Goal: Information Seeking & Learning: Learn about a topic

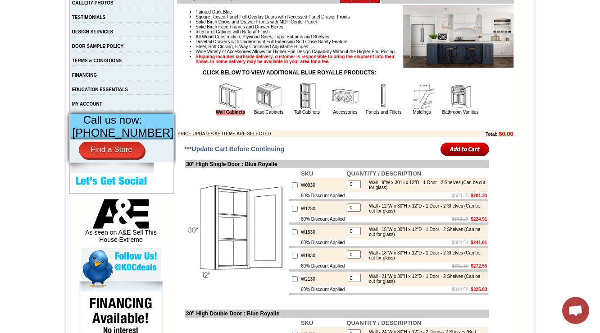
drag, startPoint x: 340, startPoint y: 214, endPoint x: 291, endPoint y: 212, distance: 49.1
click at [300, 199] on td "60% Discount Applied" at bounding box center [323, 195] width 46 height 7
copy td "60% Discount Applied"
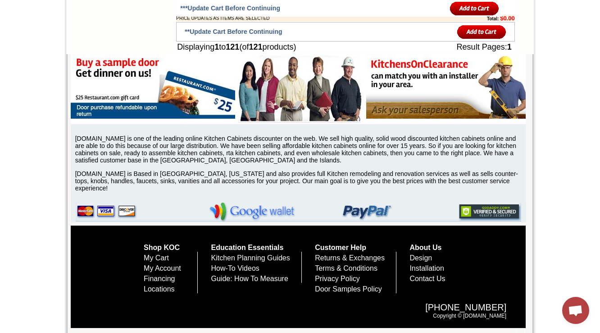
scroll to position [335, 0]
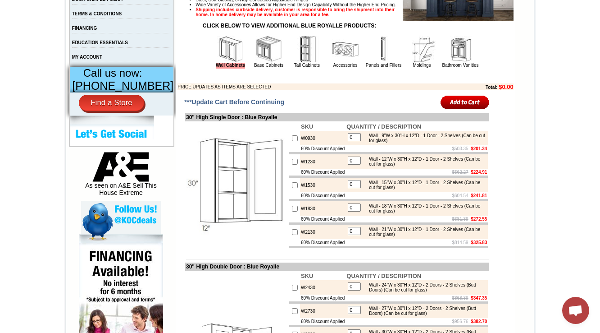
click at [256, 62] on img at bounding box center [269, 49] width 27 height 27
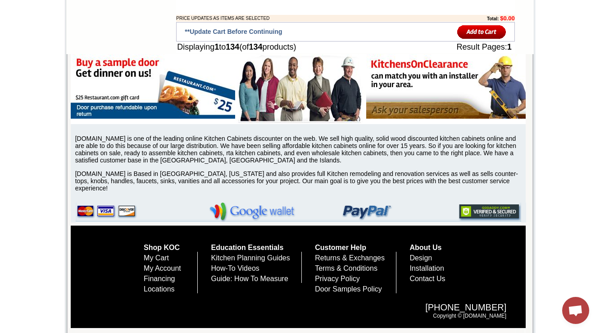
scroll to position [335, 0]
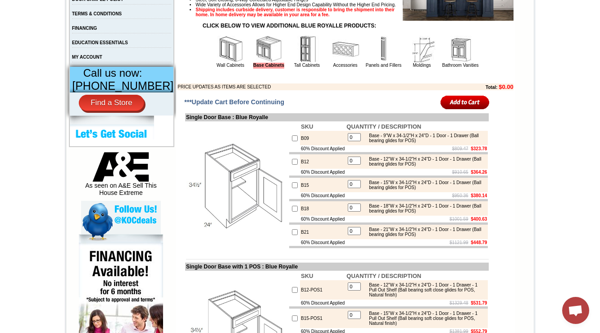
click at [306, 63] on img at bounding box center [307, 49] width 27 height 27
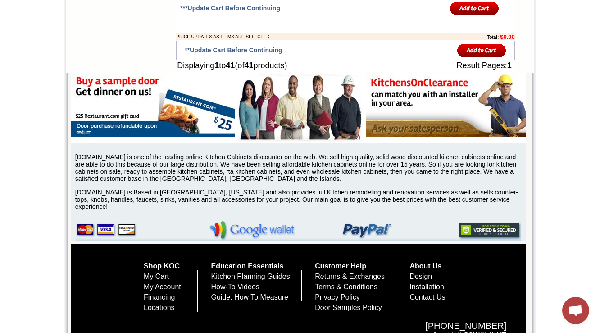
scroll to position [341, 0]
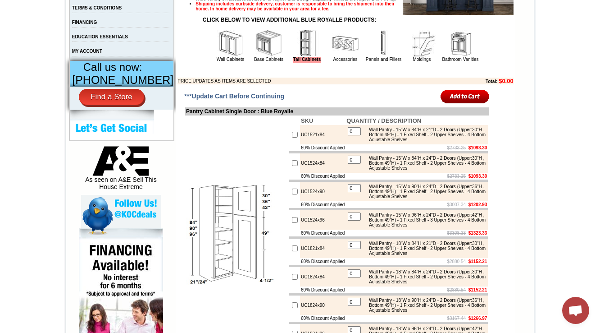
click at [335, 57] on img at bounding box center [345, 43] width 27 height 27
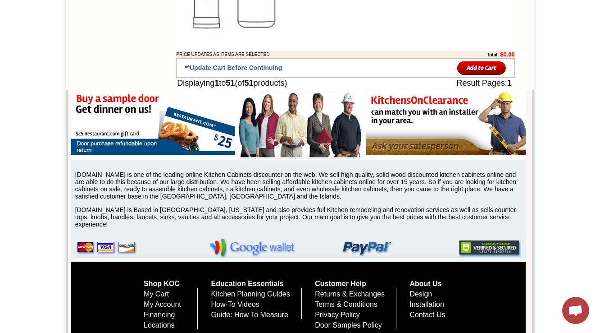
scroll to position [335, 0]
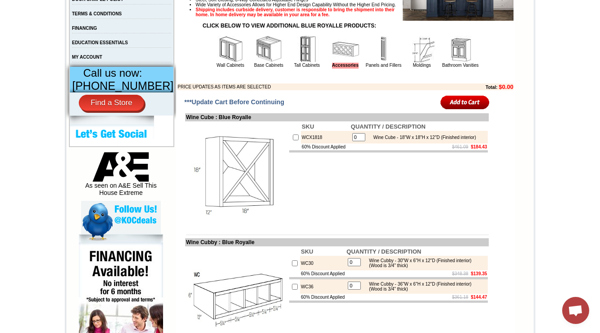
click at [381, 63] on img at bounding box center [383, 49] width 27 height 27
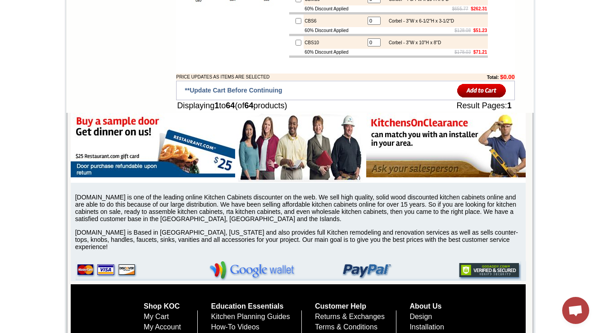
scroll to position [335, 0]
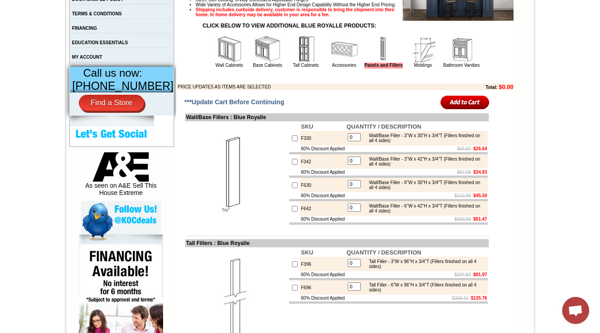
click at [420, 63] on img at bounding box center [423, 49] width 27 height 27
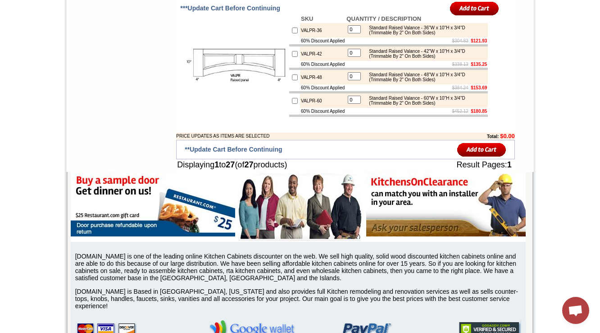
scroll to position [335, 0]
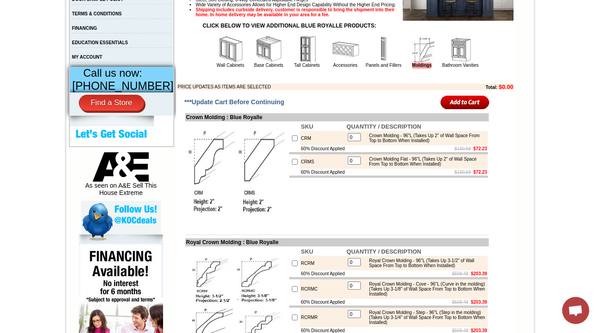
click at [473, 69] on td "Bathroom Vanities" at bounding box center [461, 52] width 38 height 34
click at [467, 63] on img at bounding box center [460, 49] width 27 height 27
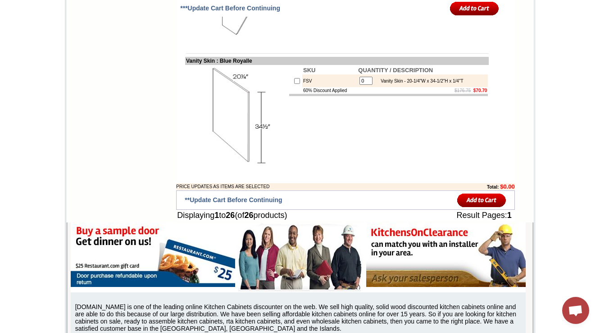
scroll to position [335, 0]
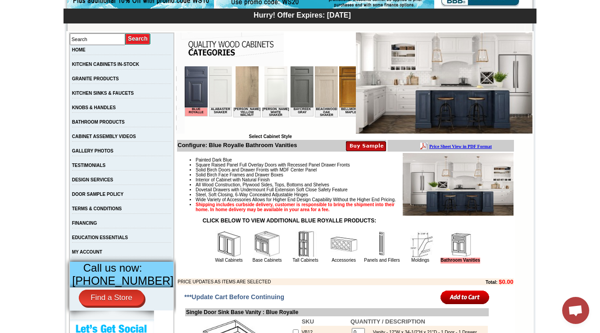
scroll to position [180, 0]
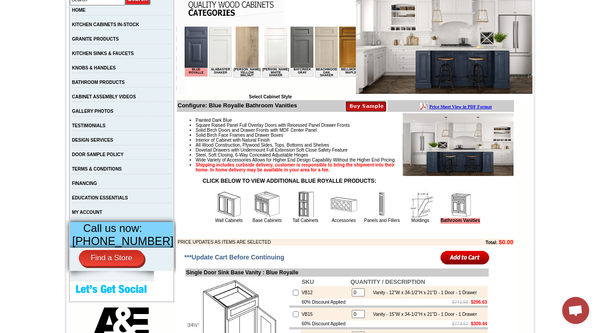
click at [226, 218] on img at bounding box center [228, 204] width 27 height 27
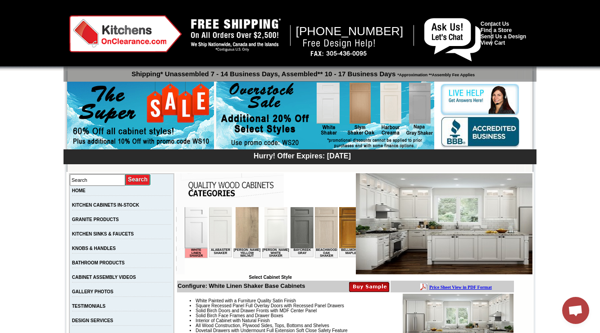
scroll to position [252, 0]
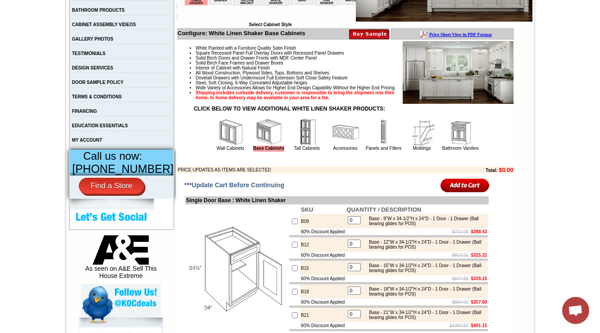
click at [217, 146] on img at bounding box center [230, 132] width 27 height 27
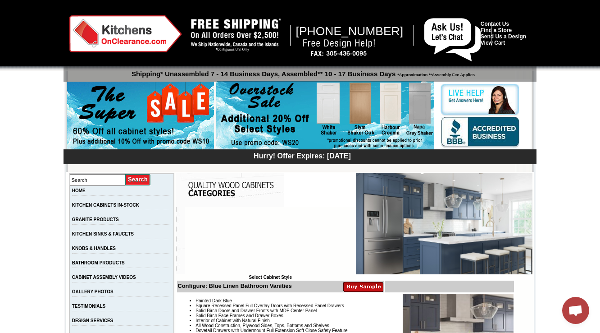
scroll to position [335, 0]
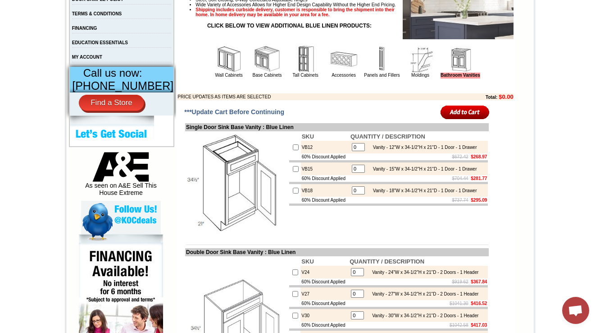
click at [361, 234] on td "SKU QUANTITY / DESCRIPTION VB12 0 Vanity - 12"W x 34-1/2"H x 21"D - 1 Door - 1 …" at bounding box center [388, 182] width 201 height 103
click at [301, 175] on td "VB15" at bounding box center [325, 168] width 49 height 13
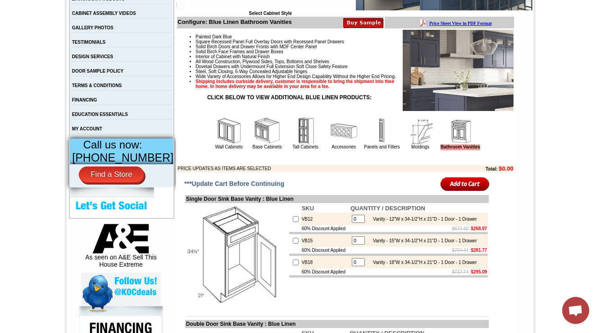
scroll to position [263, 0]
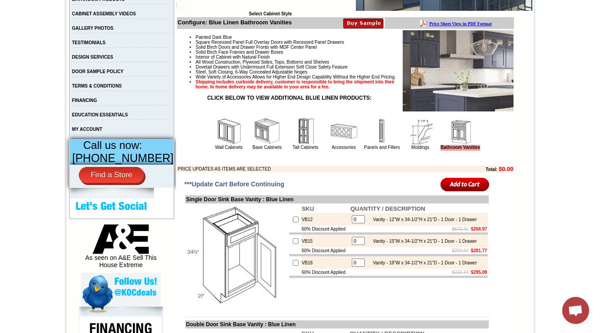
click at [215, 131] on img at bounding box center [228, 131] width 27 height 27
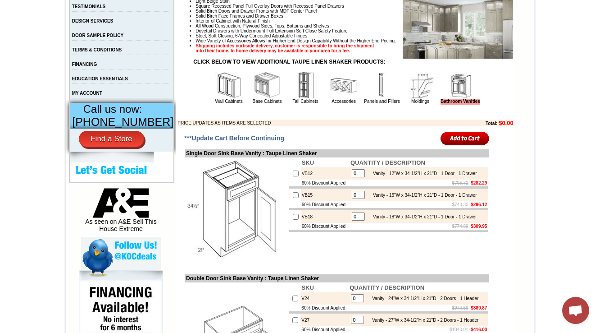
click at [204, 84] on td "Light Beige Stain Square Recessed Panel Full Overlay Doors with Recessed Panel …" at bounding box center [345, 60] width 337 height 133
click at [215, 95] on img at bounding box center [228, 85] width 27 height 27
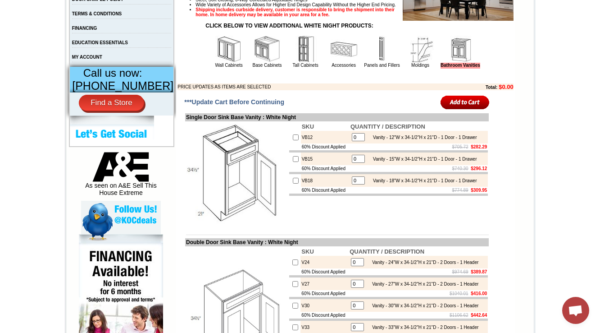
scroll to position [335, 0]
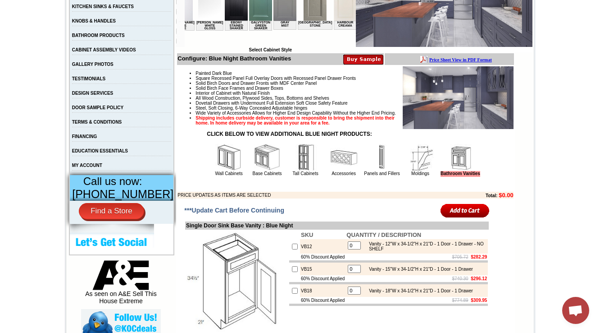
scroll to position [227, 0]
click at [218, 171] on img at bounding box center [228, 157] width 27 height 27
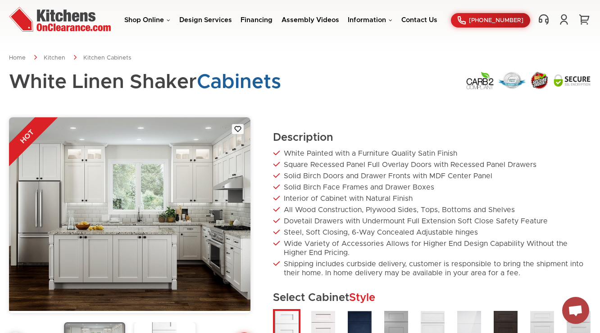
click at [364, 33] on div "Shop Online Kitchen Cabinets Kitchen Sinks & Faucets Knobs & Handles Bathroom P…" at bounding box center [300, 20] width 600 height 27
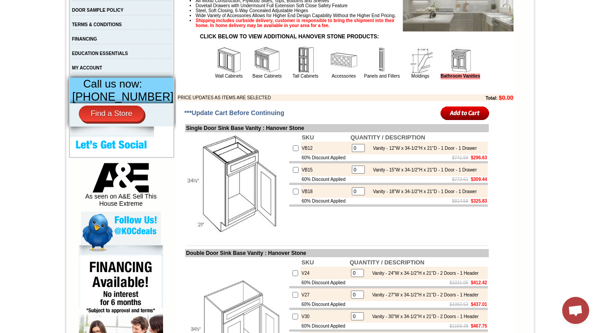
click at [220, 73] on img at bounding box center [228, 59] width 27 height 27
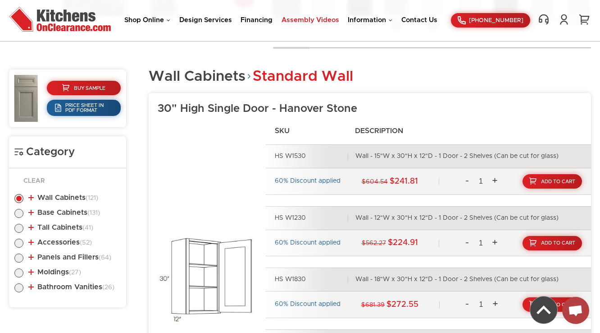
scroll to position [252, 0]
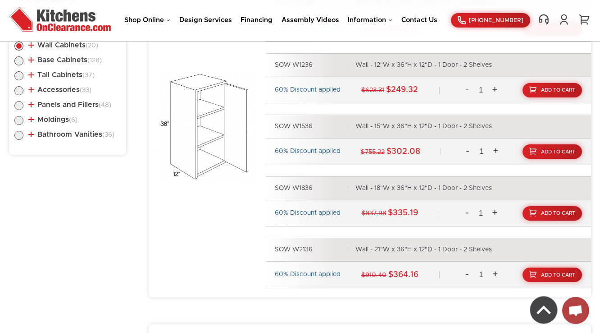
scroll to position [505, 0]
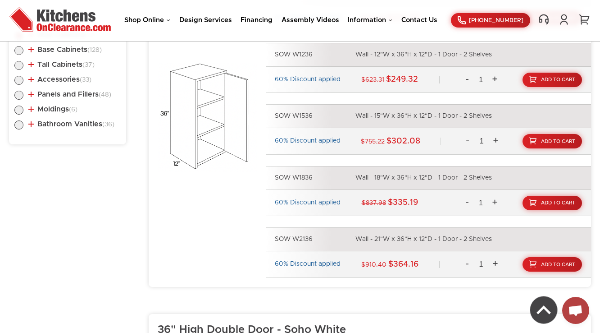
click at [21, 80] on ul "Wall Cabinets (20) Standard Wall (11) 36" High Single Door (9)" at bounding box center [67, 78] width 106 height 113
click at [19, 94] on label at bounding box center [18, 97] width 9 height 7
radio input "true"
checkbox input "true"
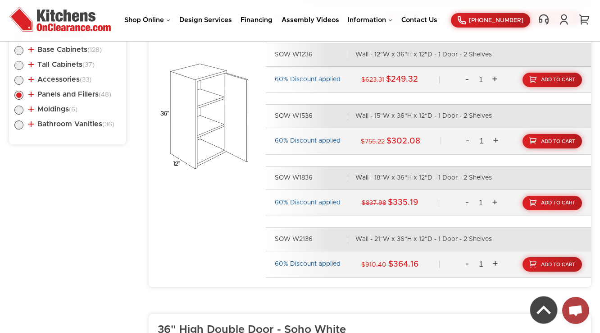
checkbox input "true"
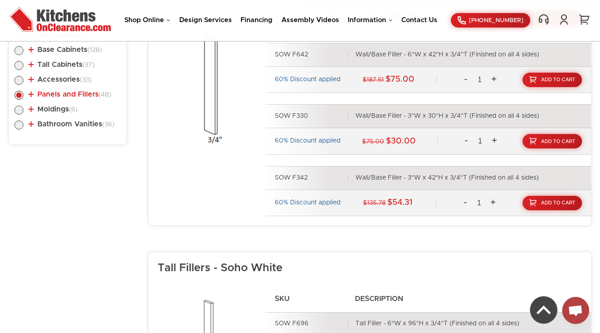
click at [56, 91] on link "Panels and Fillers (48)" at bounding box center [69, 94] width 83 height 7
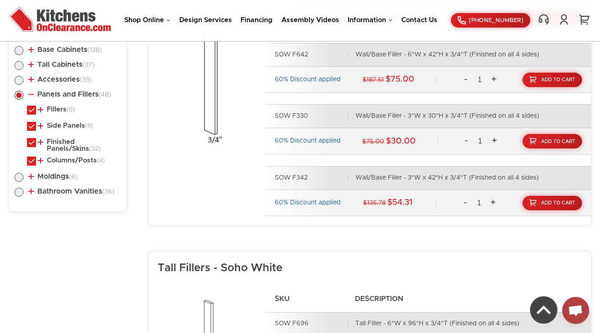
click at [31, 109] on label at bounding box center [31, 112] width 9 height 7
checkbox input "false"
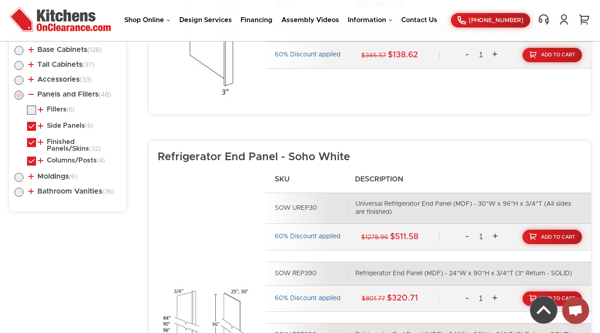
click at [31, 142] on label at bounding box center [31, 145] width 9 height 7
checkbox input "true"
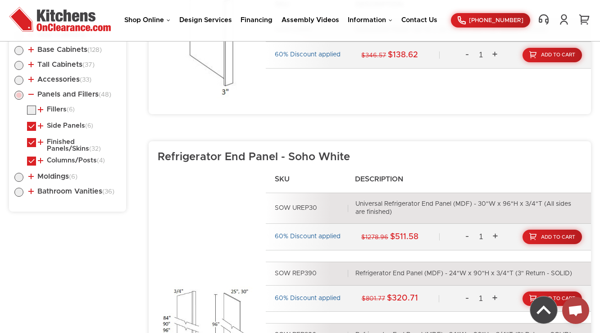
click at [31, 125] on label at bounding box center [31, 128] width 9 height 7
checkbox input "false"
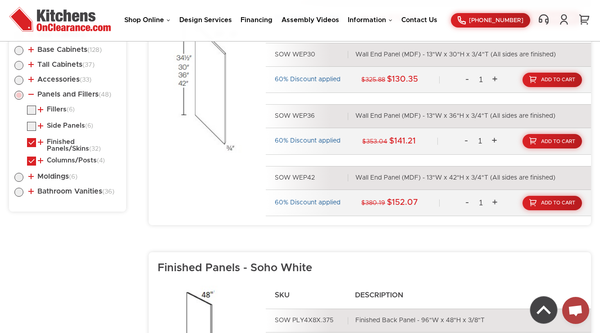
click at [32, 160] on label at bounding box center [31, 163] width 9 height 7
checkbox input "false"
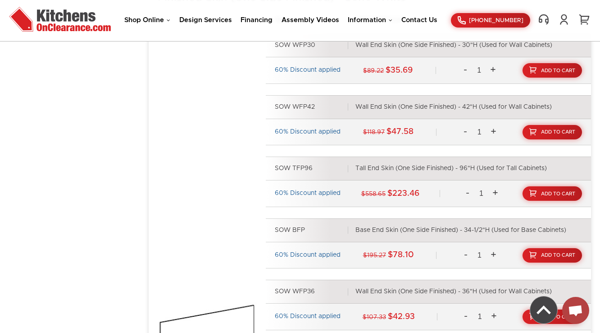
scroll to position [1334, 0]
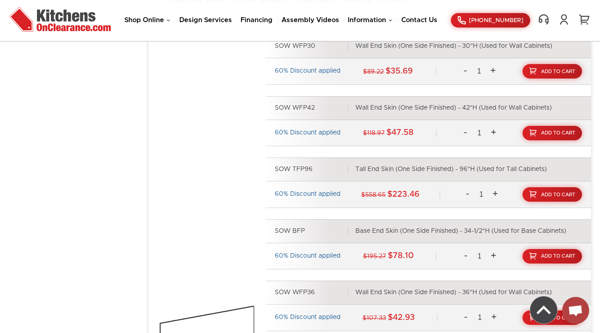
drag, startPoint x: 321, startPoint y: 94, endPoint x: 294, endPoint y: 96, distance: 27.1
click at [294, 104] on div "SOW WFP42" at bounding box center [311, 108] width 73 height 8
copy div "WFP42"
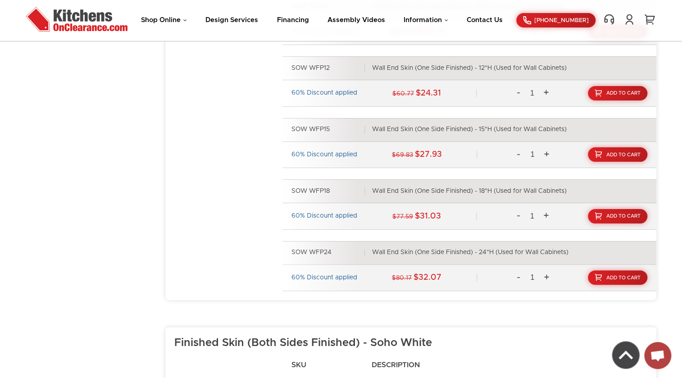
scroll to position [1707, 0]
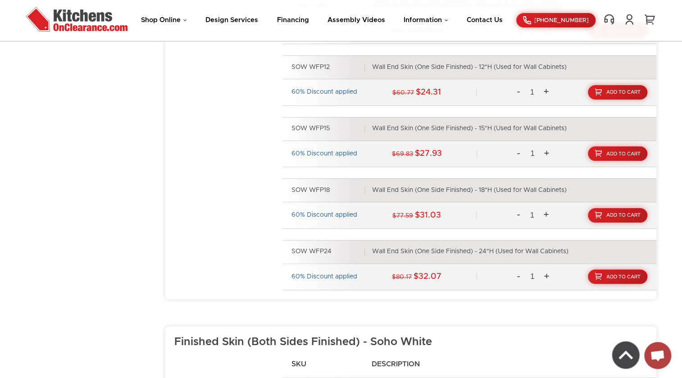
drag, startPoint x: 332, startPoint y: 251, endPoint x: 311, endPoint y: 249, distance: 20.4
click at [311, 249] on div "SOW WFP24" at bounding box center [328, 252] width 73 height 8
copy div "WFP24"
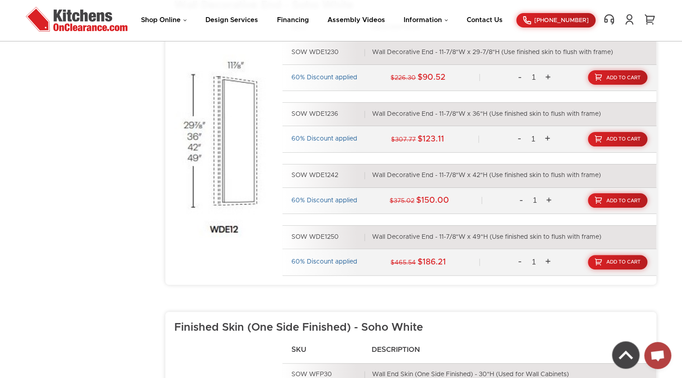
scroll to position [928, 0]
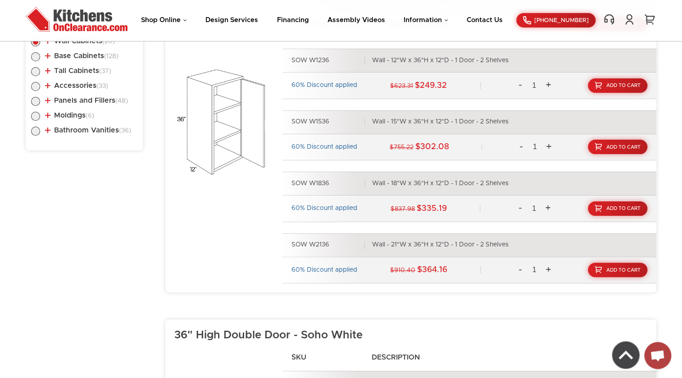
scroll to position [489, 0]
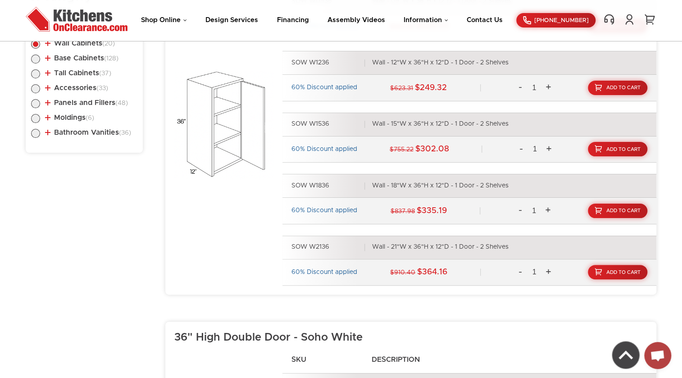
click at [36, 103] on label at bounding box center [35, 105] width 9 height 7
radio input "true"
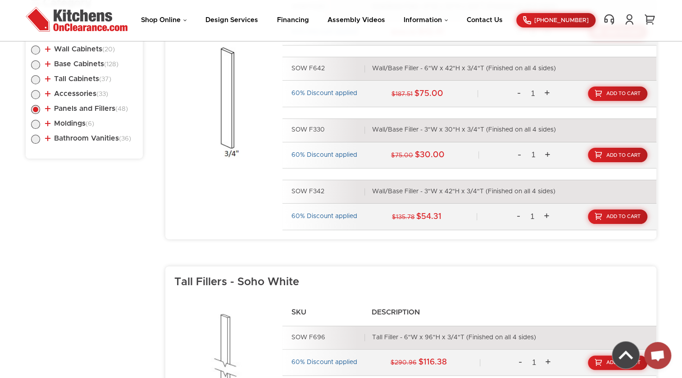
scroll to position [448, 0]
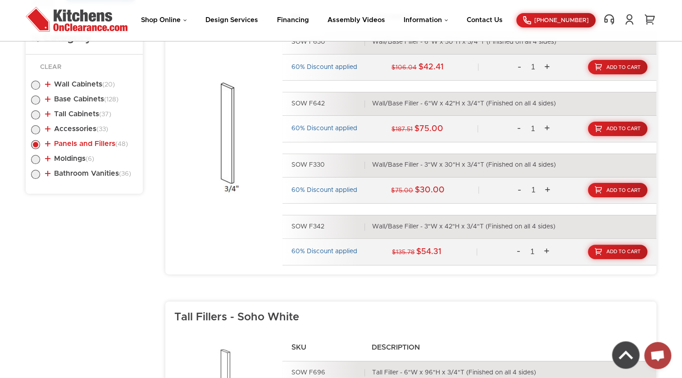
click at [71, 144] on link "Panels and Fillers (48)" at bounding box center [86, 143] width 83 height 7
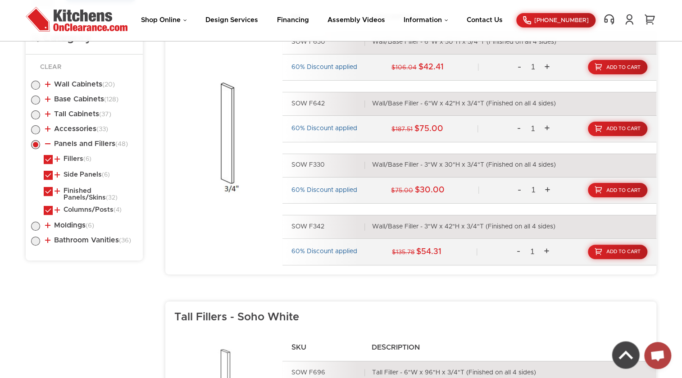
click at [45, 159] on label at bounding box center [48, 162] width 9 height 7
checkbox input "false"
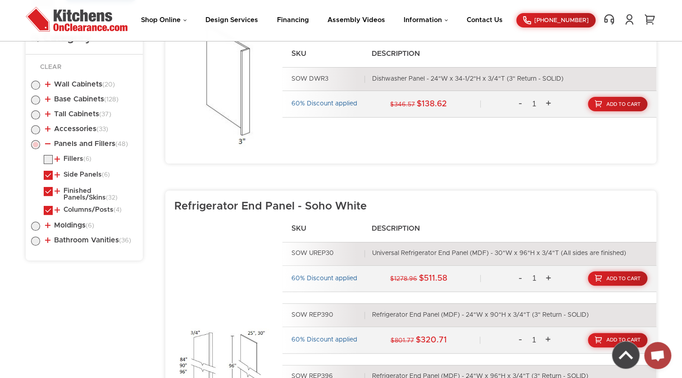
click at [48, 174] on label at bounding box center [48, 177] width 9 height 7
checkbox input "false"
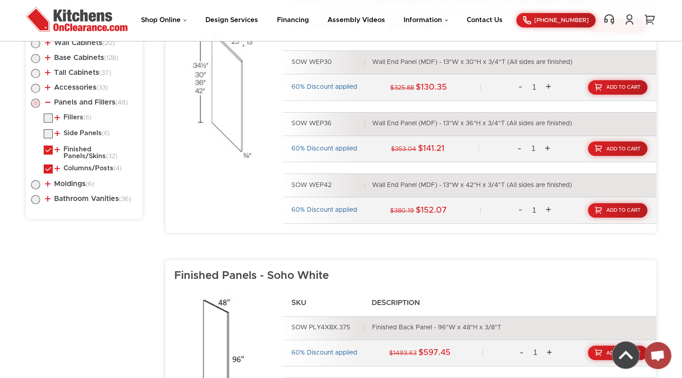
scroll to position [489, 0]
click at [41, 174] on ul "Fillers (6) Wall/Base Fillers Tall Fillers (6) (32)" at bounding box center [84, 145] width 106 height 63
click at [44, 172] on label at bounding box center [48, 172] width 9 height 7
checkbox input "false"
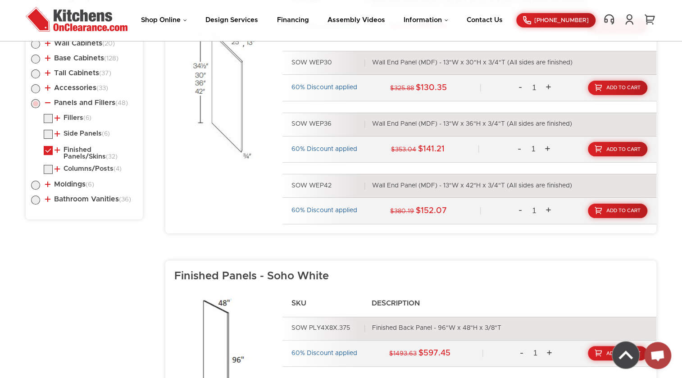
click at [94, 156] on link "Finished Panels/Skins (32)" at bounding box center [94, 153] width 79 height 14
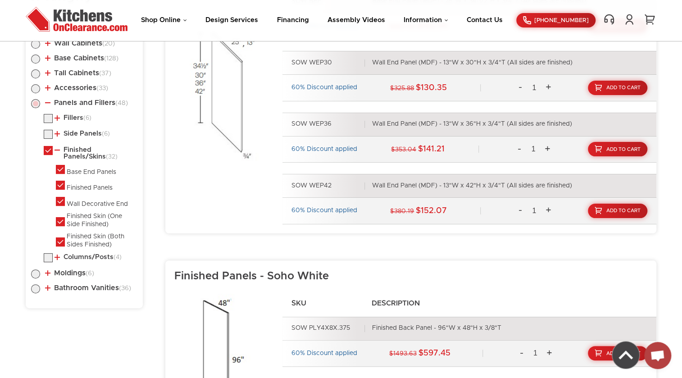
click at [63, 169] on label at bounding box center [60, 172] width 9 height 6
checkbox input "false"
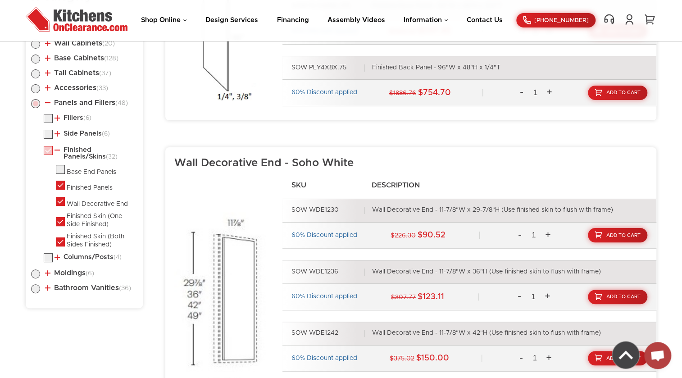
click at [60, 189] on label at bounding box center [60, 188] width 9 height 6
checkbox input "false"
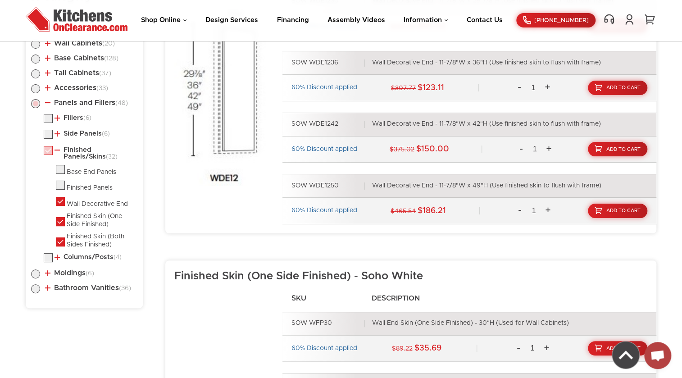
click at [60, 202] on label at bounding box center [60, 204] width 9 height 6
checkbox input "false"
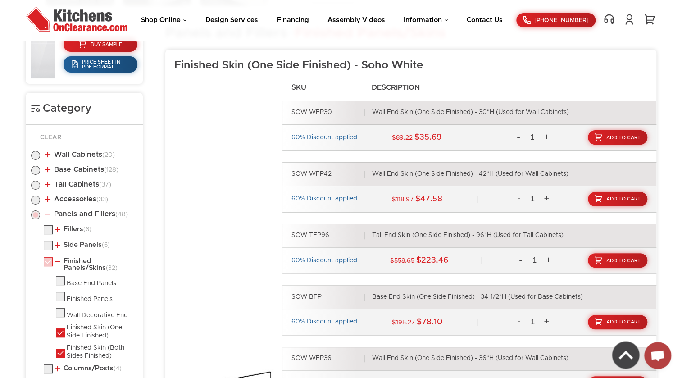
scroll to position [375, 0]
